Goal: Check status: Check status

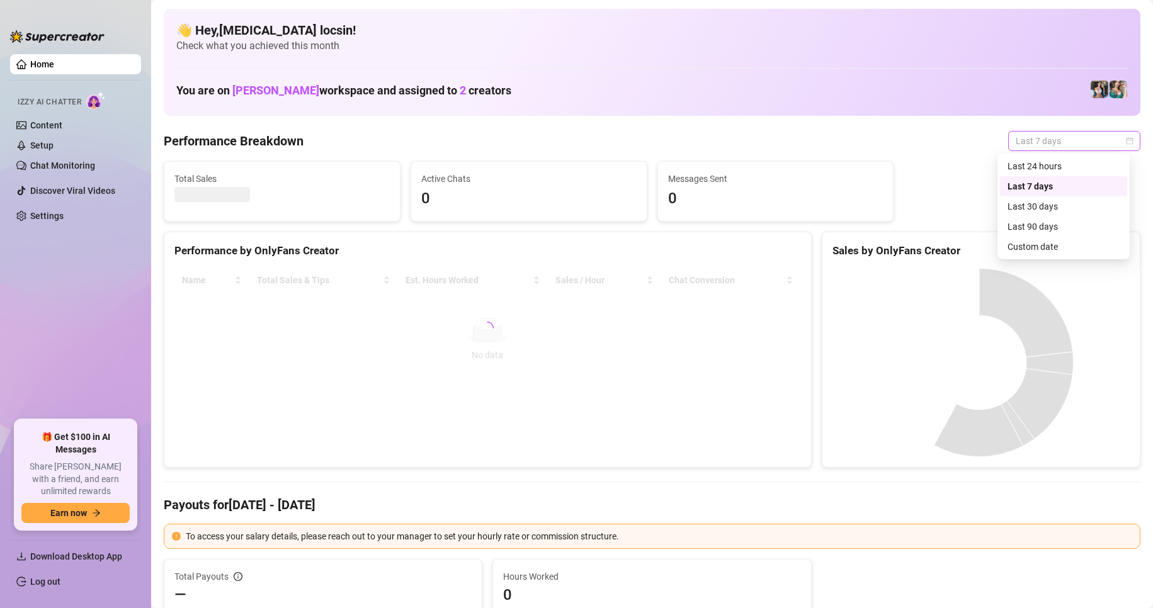
click at [1026, 141] on span "Last 7 days" at bounding box center [1074, 141] width 117 height 19
click at [1058, 246] on div "Custom date" at bounding box center [1063, 247] width 112 height 14
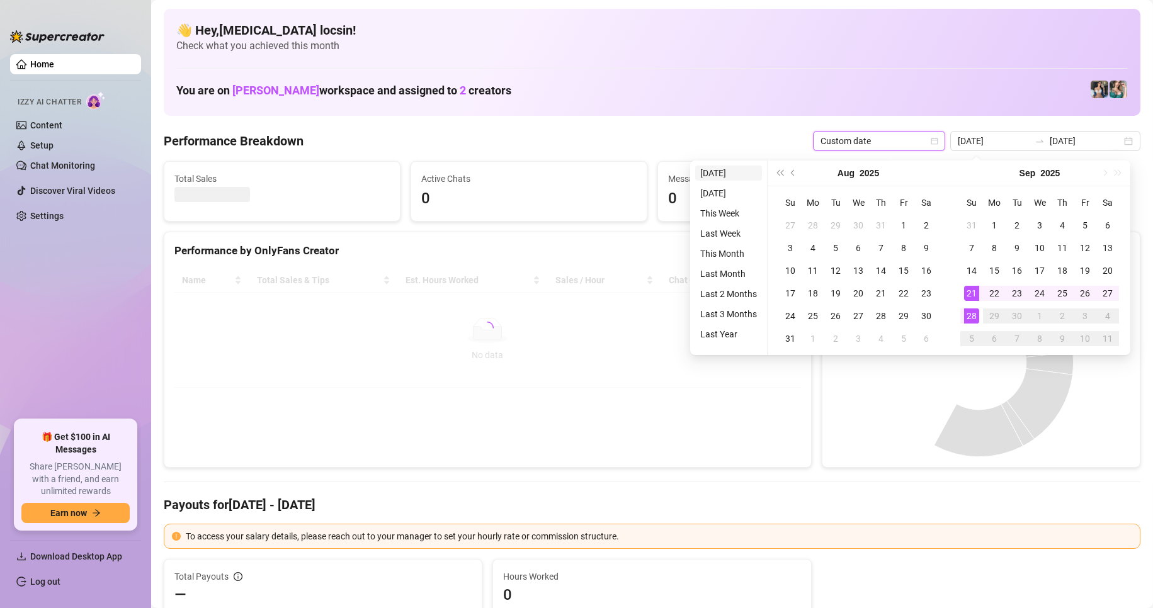
type input "[DATE]"
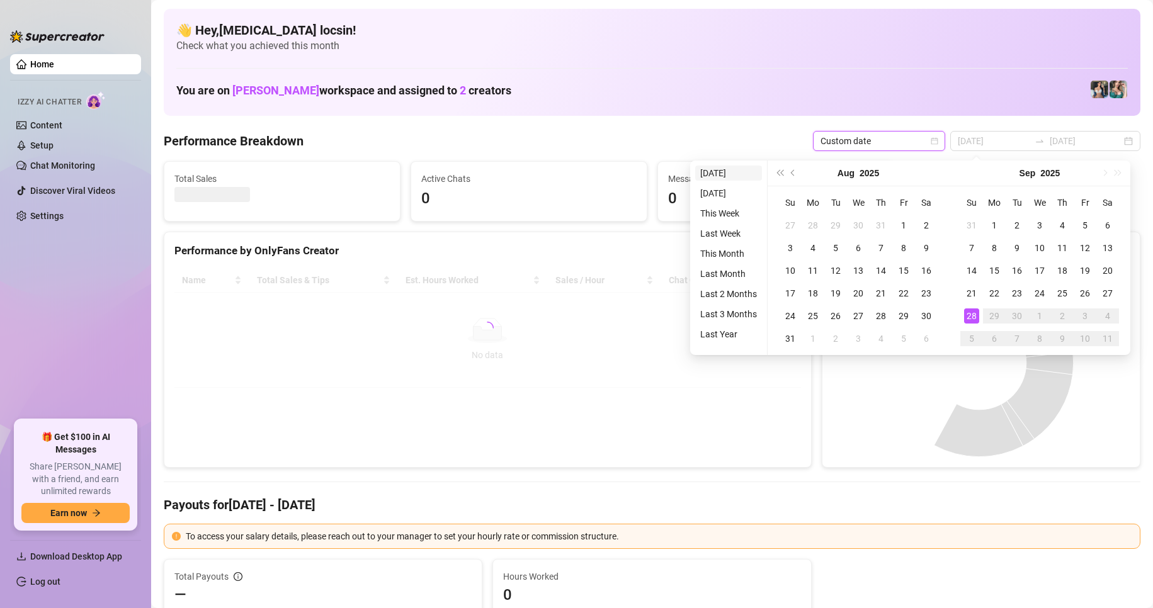
click at [722, 177] on li "[DATE]" at bounding box center [728, 173] width 67 height 15
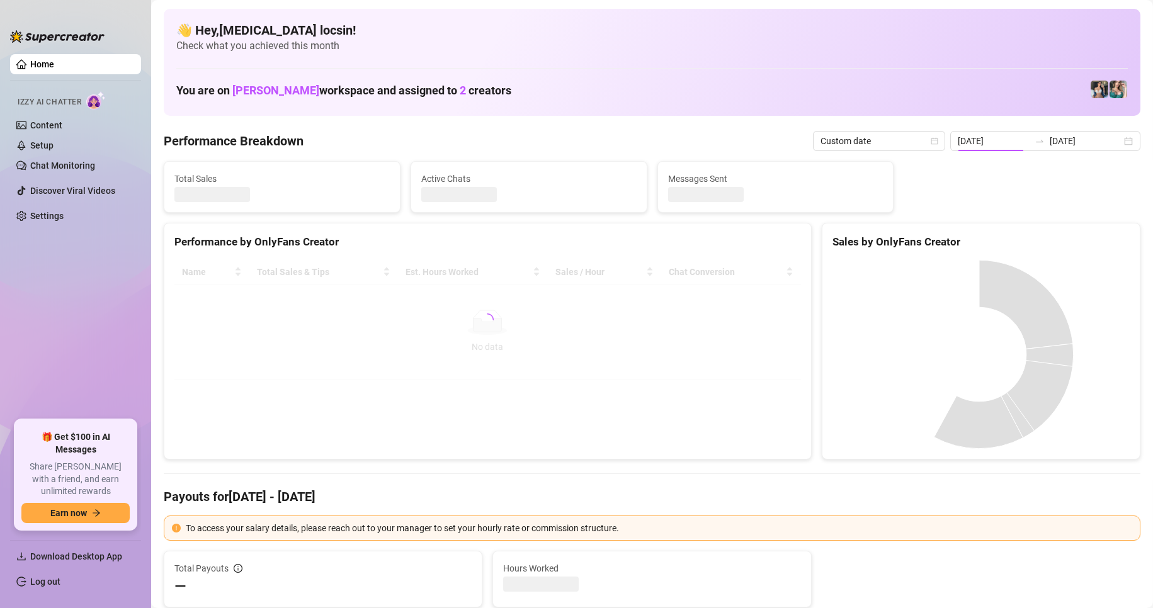
type input "[DATE]"
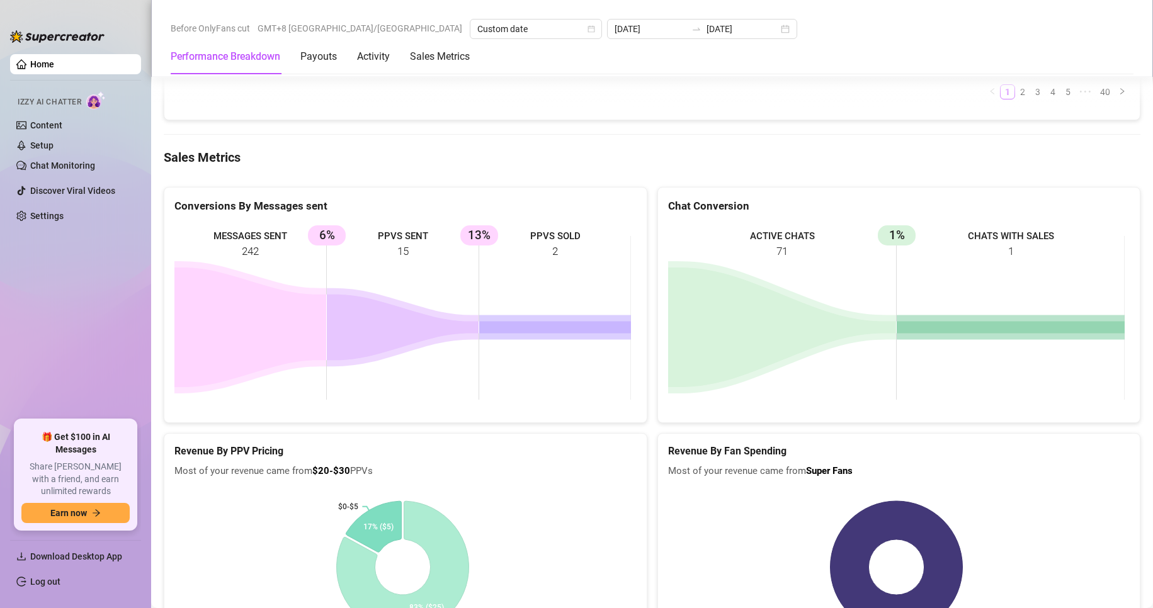
scroll to position [1574, 0]
